Goal: Task Accomplishment & Management: Manage account settings

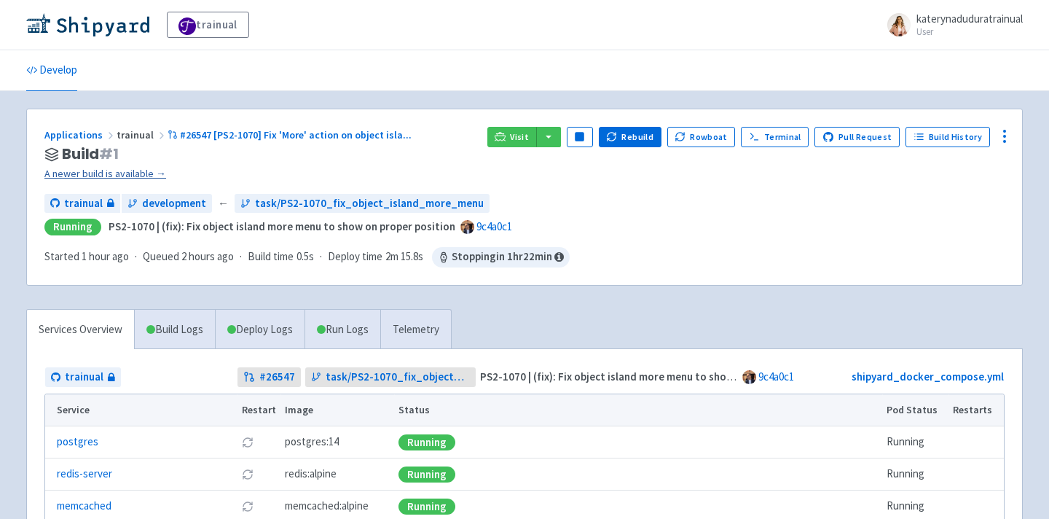
click at [109, 181] on link "A newer build is available →" at bounding box center [259, 173] width 431 height 17
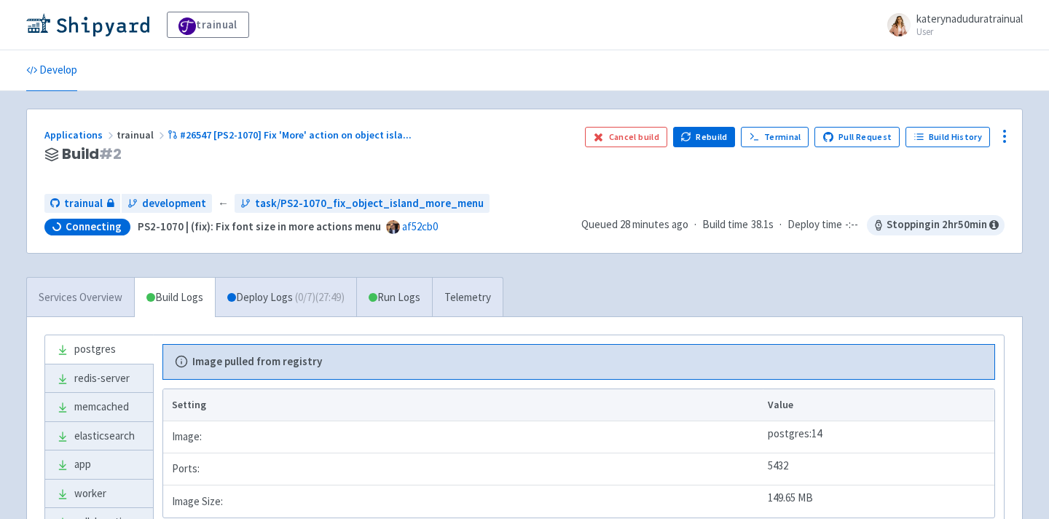
click at [39, 284] on link "Services Overview" at bounding box center [80, 298] width 107 height 40
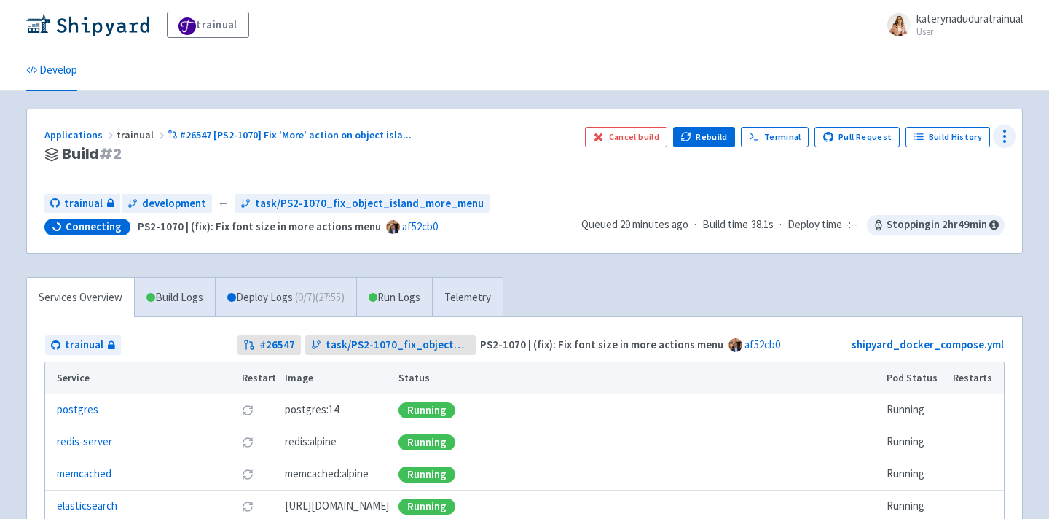
click at [1010, 130] on icon at bounding box center [1004, 136] width 17 height 17
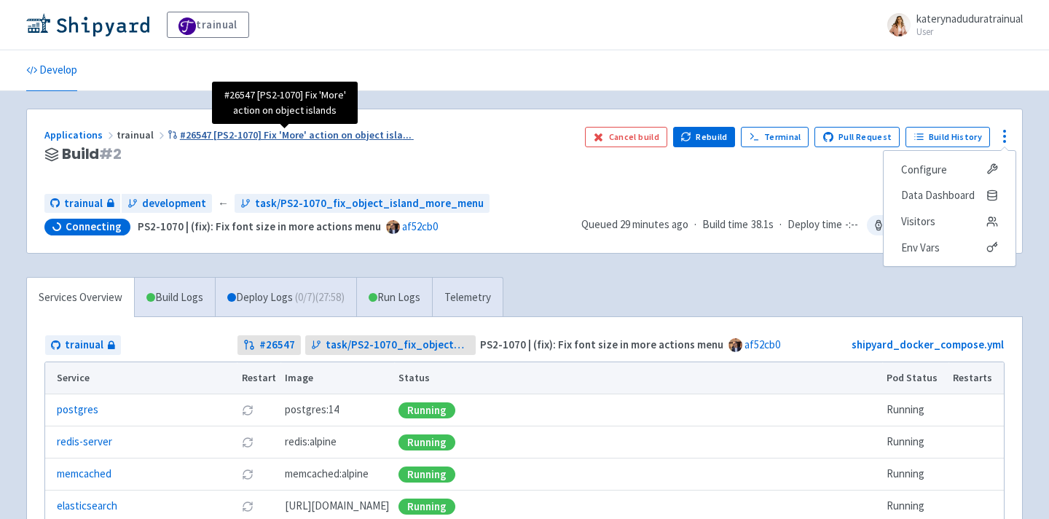
click at [283, 138] on span "#26547 [PS2-1070] Fix 'More' action on object isla ..." at bounding box center [296, 134] width 232 height 13
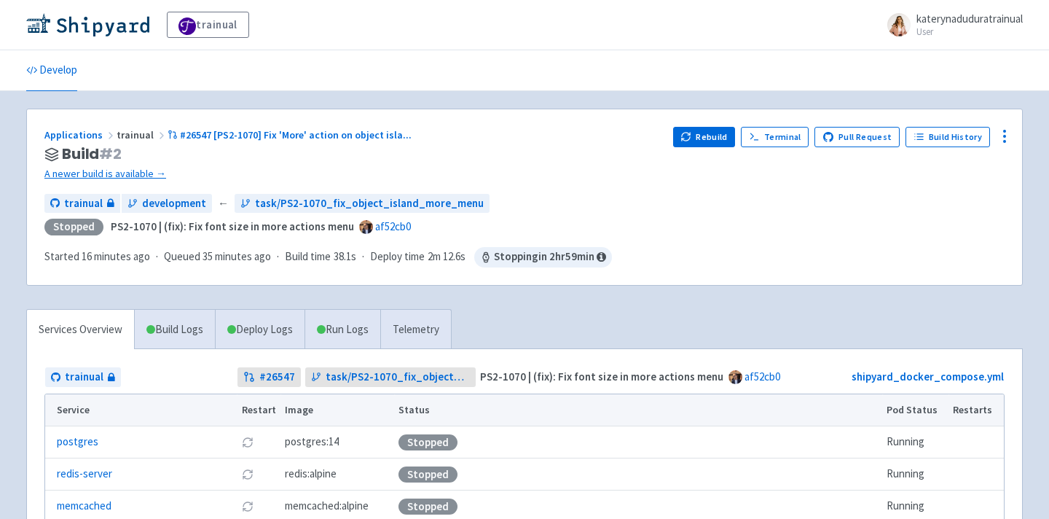
click at [131, 185] on div "Applications trainual #26547 [PS2-1070] Fix 'More' action on object isla ... Bu…" at bounding box center [524, 197] width 995 height 176
click at [140, 175] on link "A newer build is available →" at bounding box center [352, 173] width 617 height 17
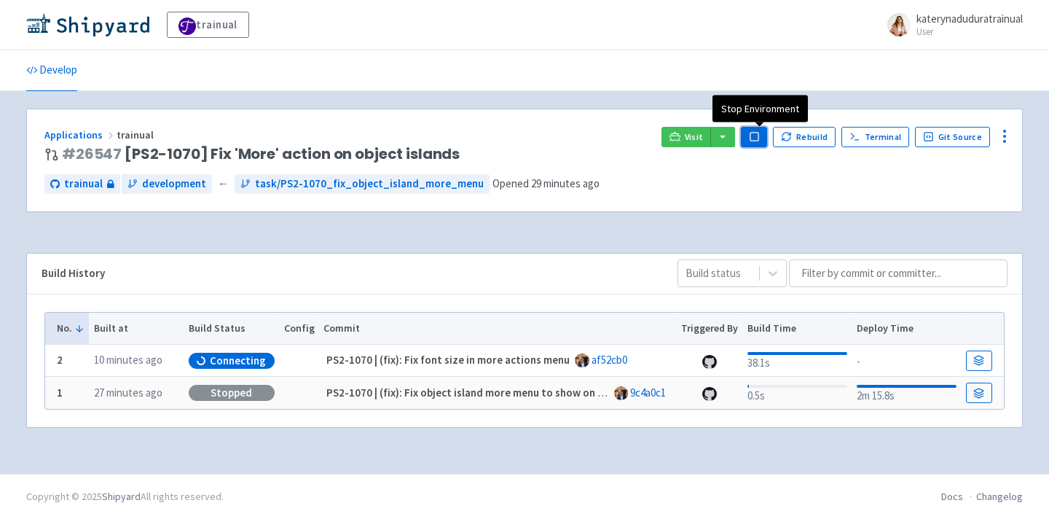
click at [758, 134] on rect "button" at bounding box center [754, 137] width 8 height 8
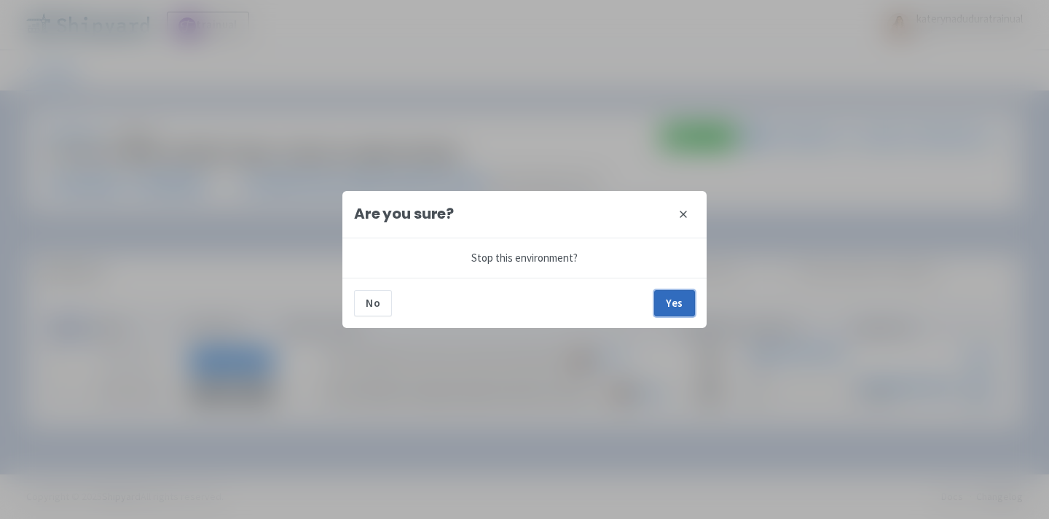
click at [678, 307] on button "Yes" at bounding box center [674, 303] width 41 height 26
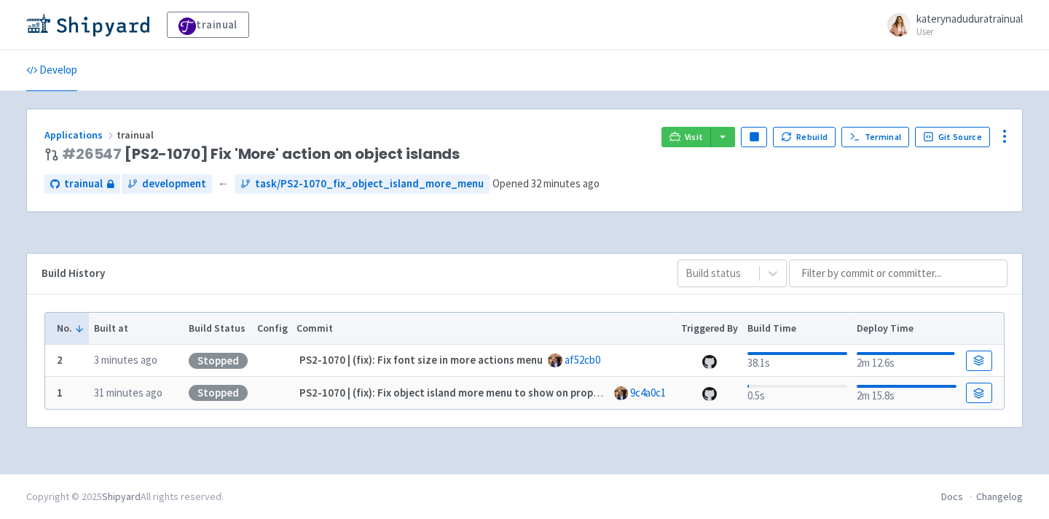
click at [623, 81] on ul "Develop" at bounding box center [524, 70] width 1014 height 40
click at [753, 128] on button "Pause" at bounding box center [754, 137] width 26 height 20
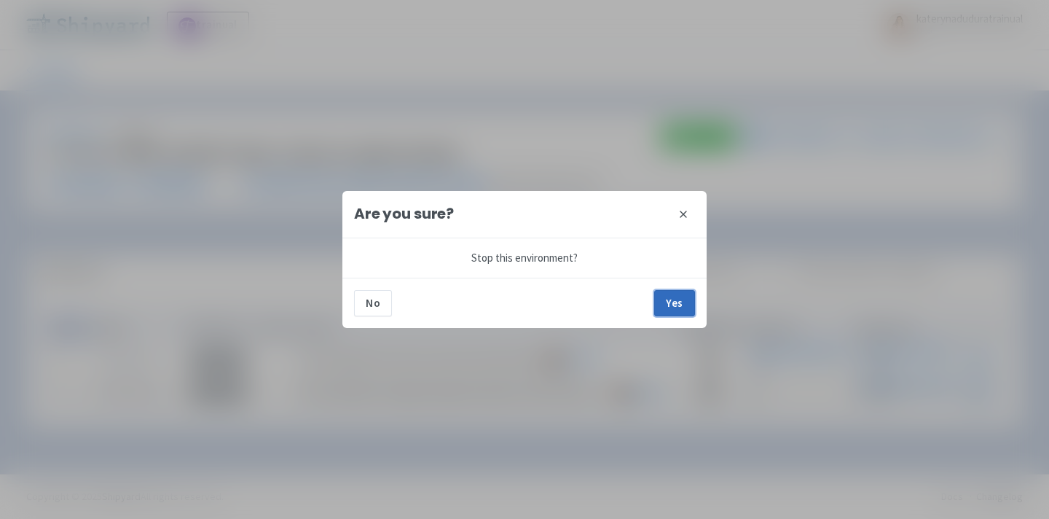
click at [691, 306] on button "Yes" at bounding box center [674, 303] width 41 height 26
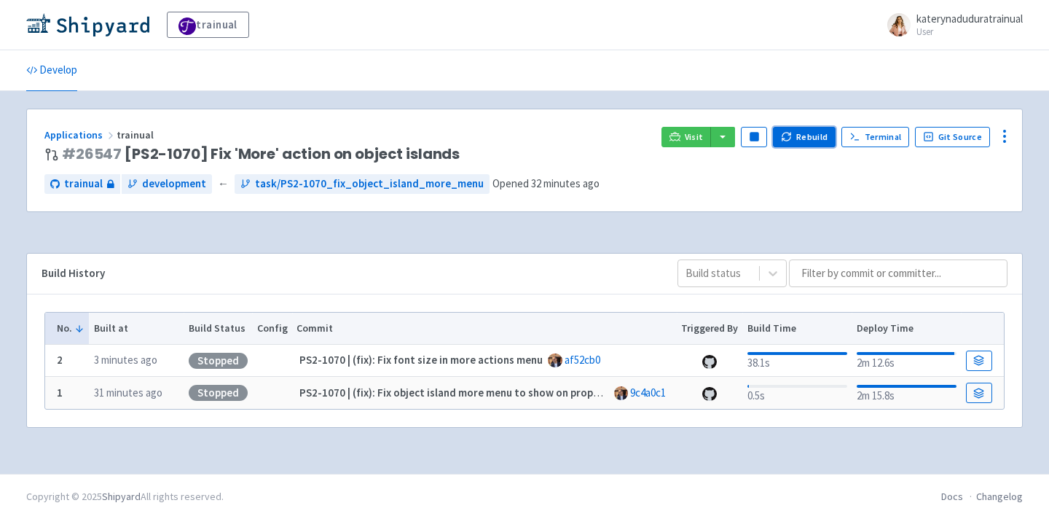
click at [804, 133] on button "Rebuild" at bounding box center [804, 137] width 63 height 20
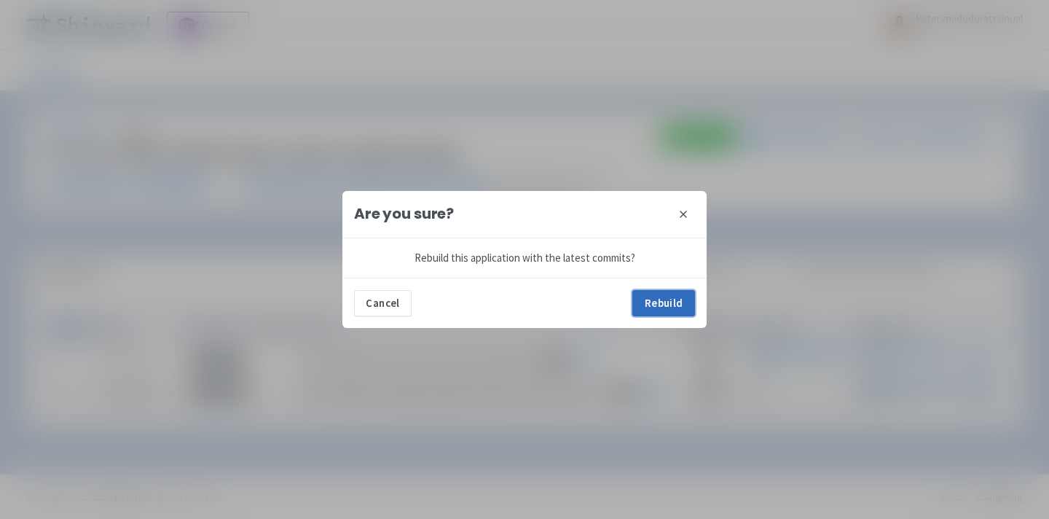
click at [675, 300] on button "Rebuild" at bounding box center [663, 303] width 63 height 26
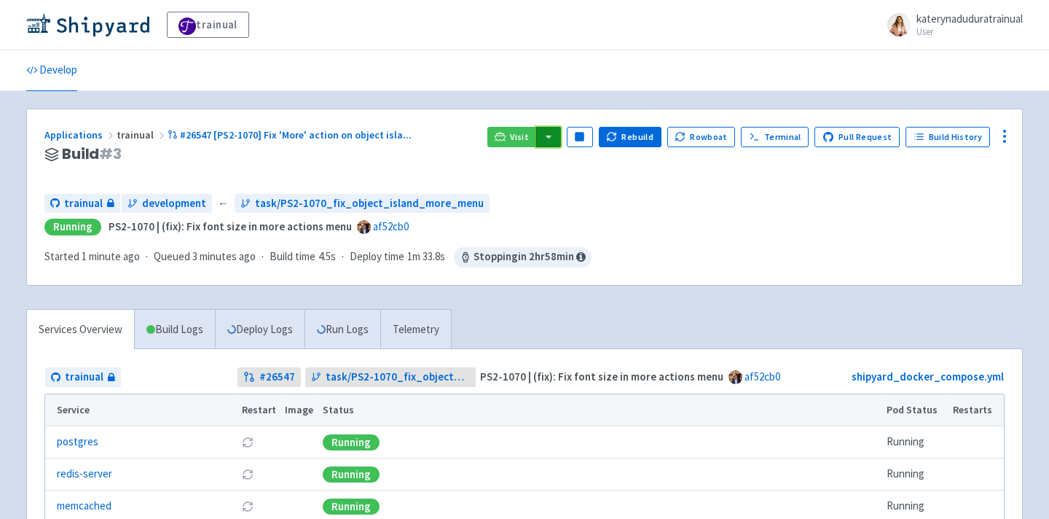
click at [561, 138] on button "button" at bounding box center [548, 137] width 25 height 20
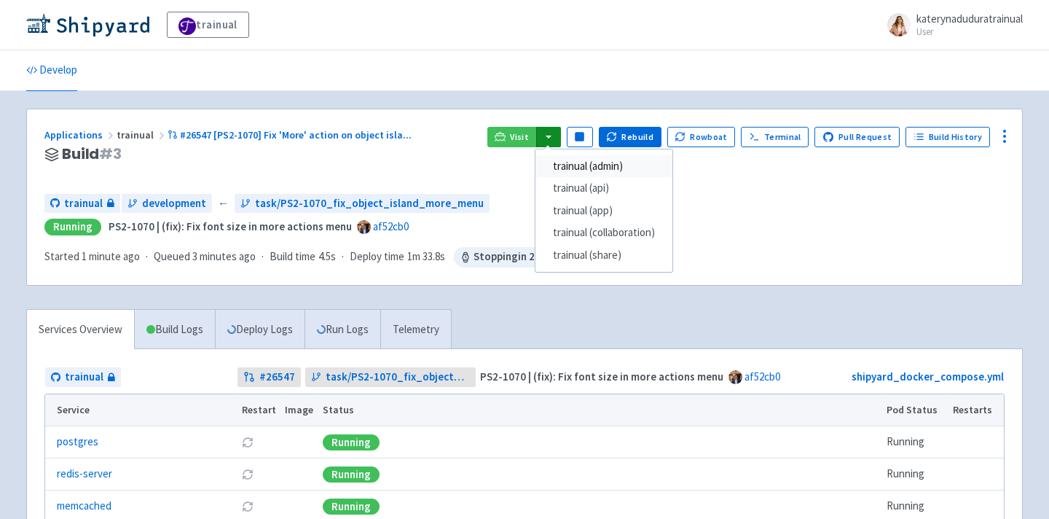
click at [610, 162] on link "trainual (admin)" at bounding box center [604, 166] width 137 height 23
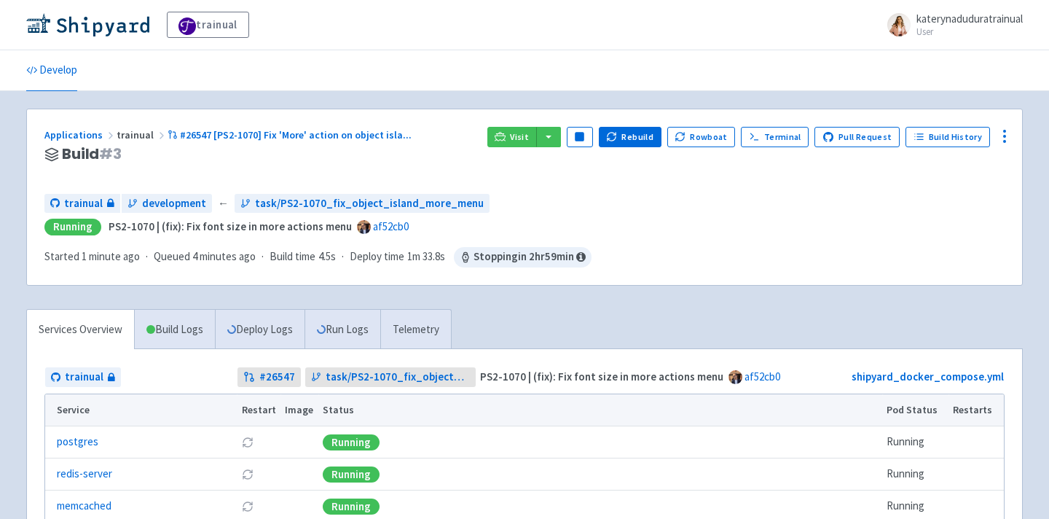
click at [553, 125] on div "Applications trainual #26547 [PS2-1070] Fix 'More' action on object isla ... Bu…" at bounding box center [524, 197] width 995 height 176
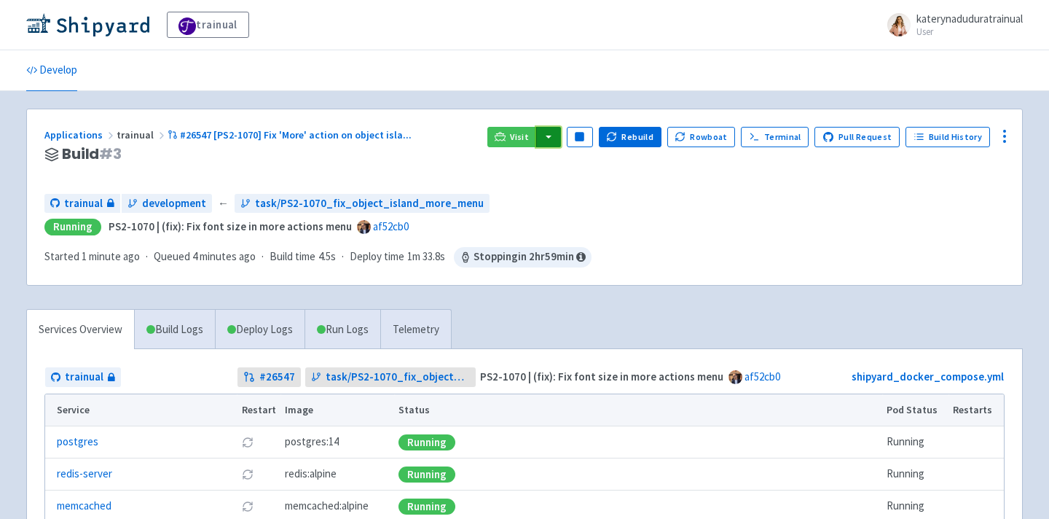
click at [557, 141] on button "button" at bounding box center [548, 137] width 25 height 20
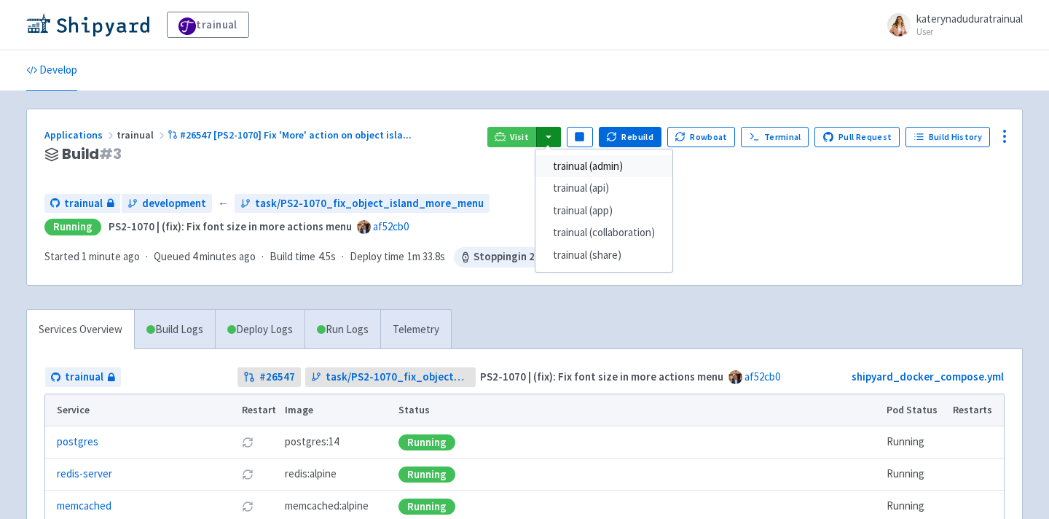
click at [598, 167] on link "trainual (admin)" at bounding box center [604, 166] width 137 height 23
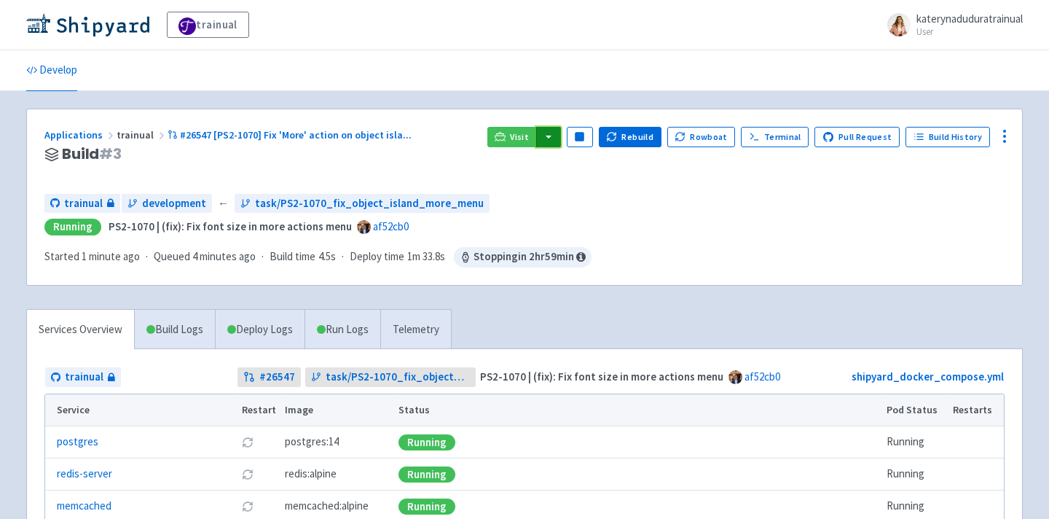
click at [555, 140] on button "button" at bounding box center [548, 137] width 25 height 20
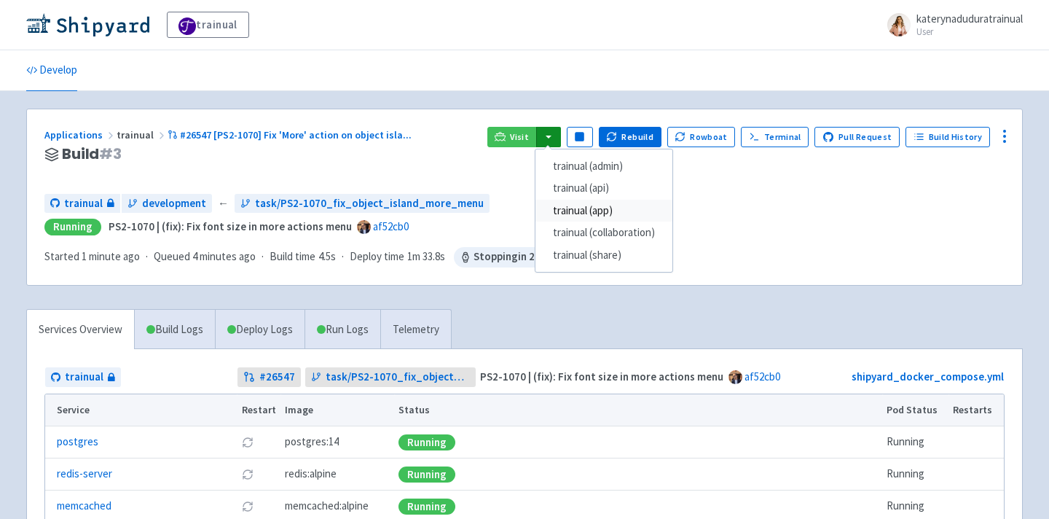
click at [640, 203] on link "trainual (app)" at bounding box center [604, 211] width 137 height 23
